Goal: Task Accomplishment & Management: Use online tool/utility

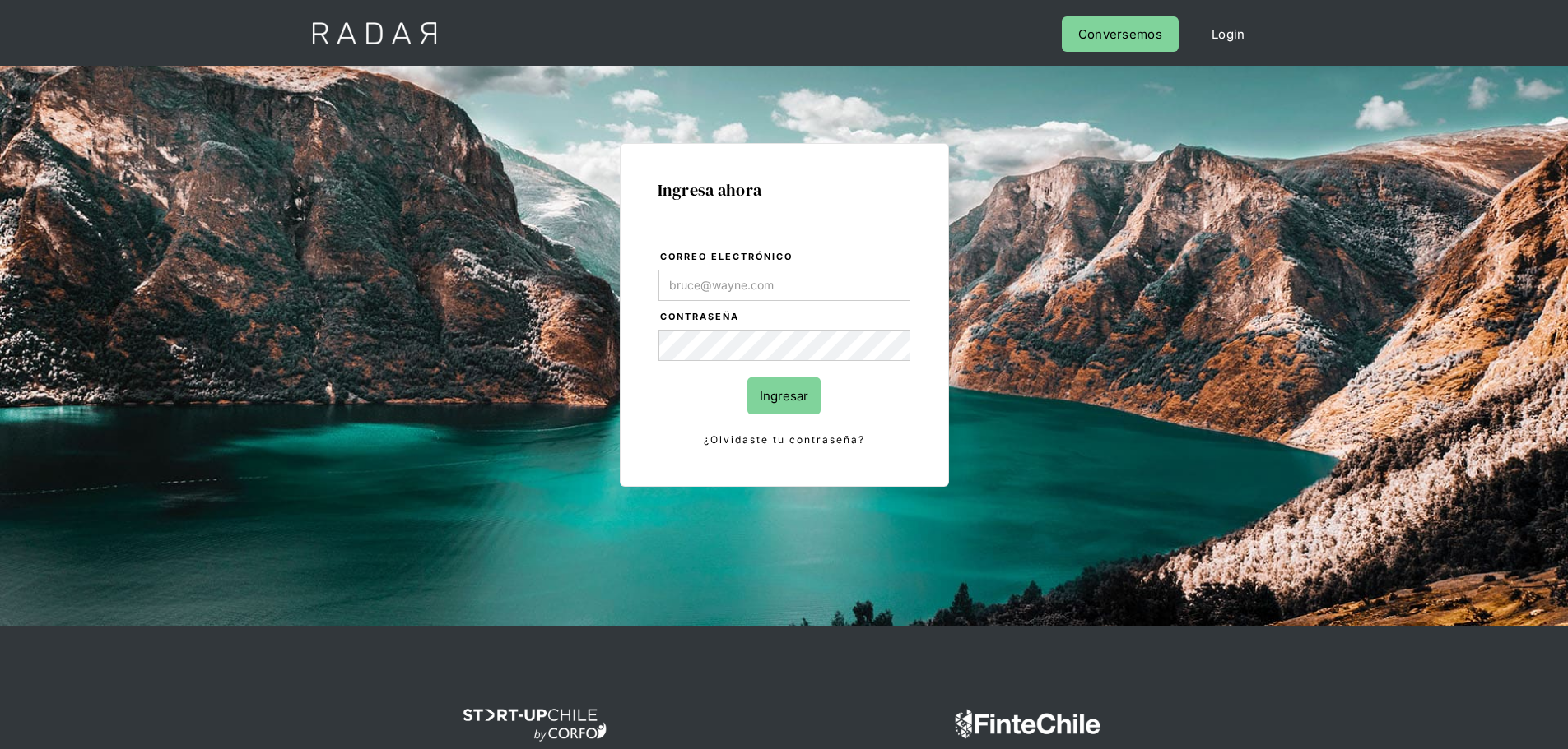
type input "[PERSON_NAME][EMAIL_ADDRESS][PERSON_NAME][DOMAIN_NAME]"
